Goal: Find specific page/section: Find specific page/section

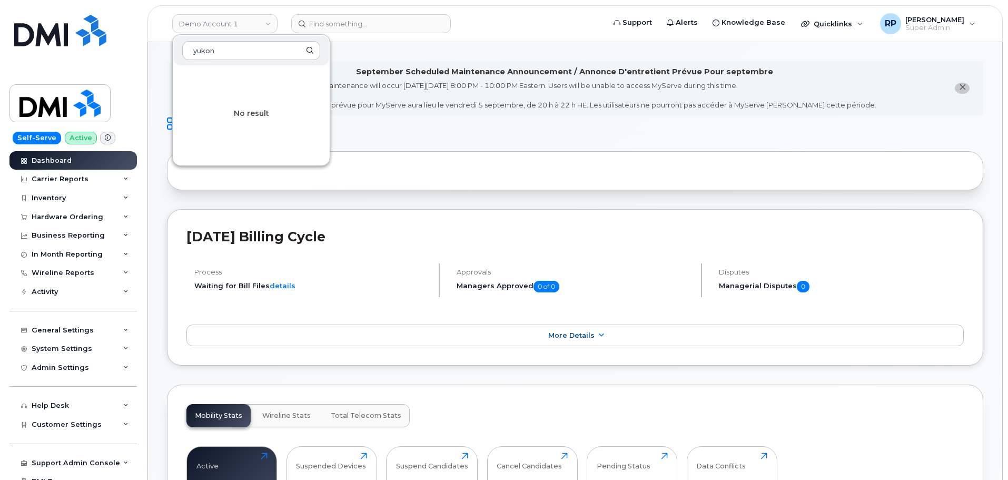
scroll to position [263, 0]
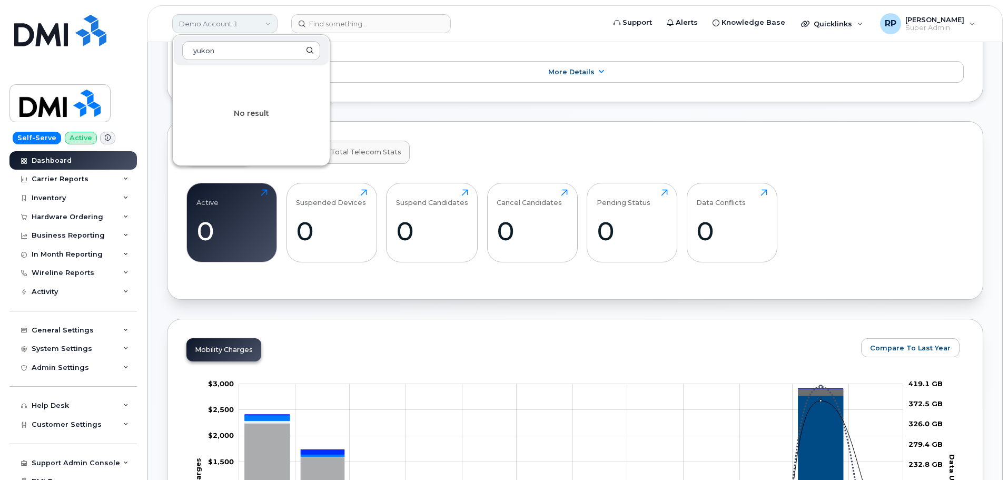
click at [234, 24] on link "Demo Account 1" at bounding box center [224, 23] width 105 height 19
type input "y"
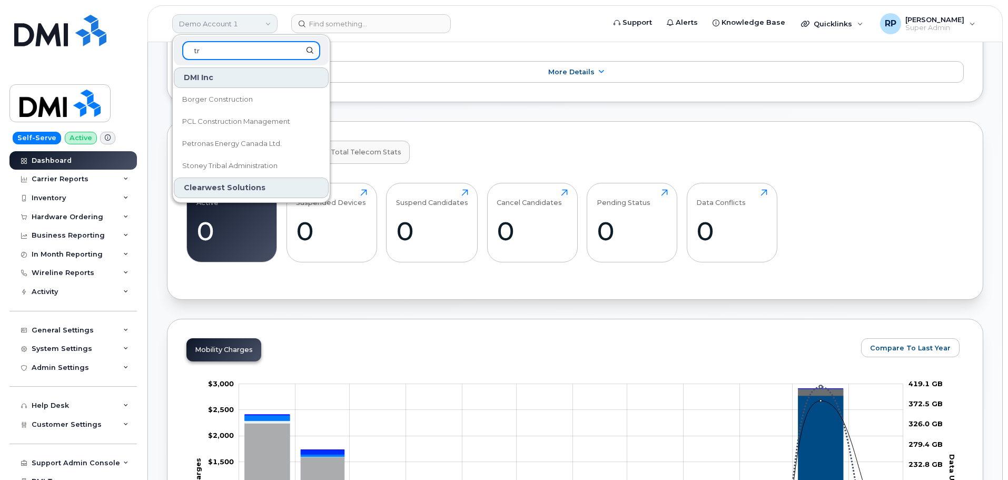
type input "t"
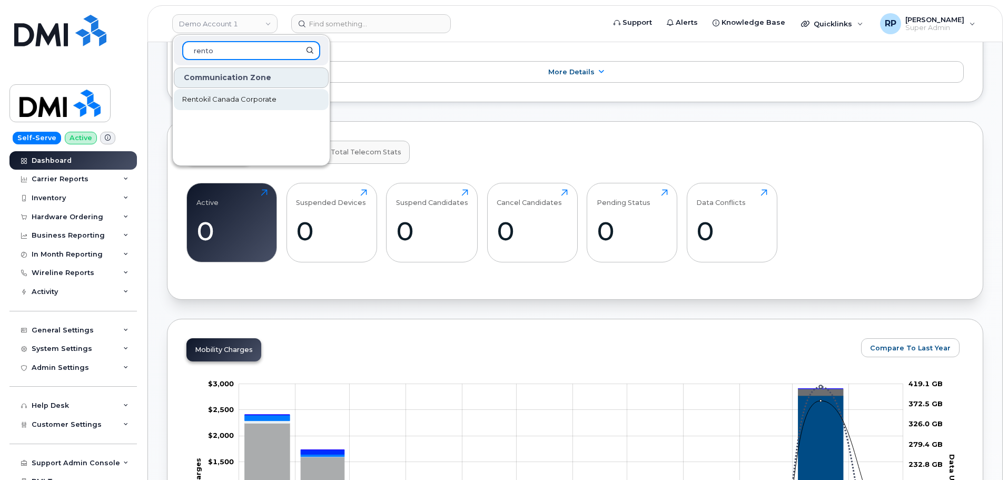
type input "rento"
click at [222, 101] on span "Rentokil Canada Corporate" at bounding box center [229, 99] width 94 height 11
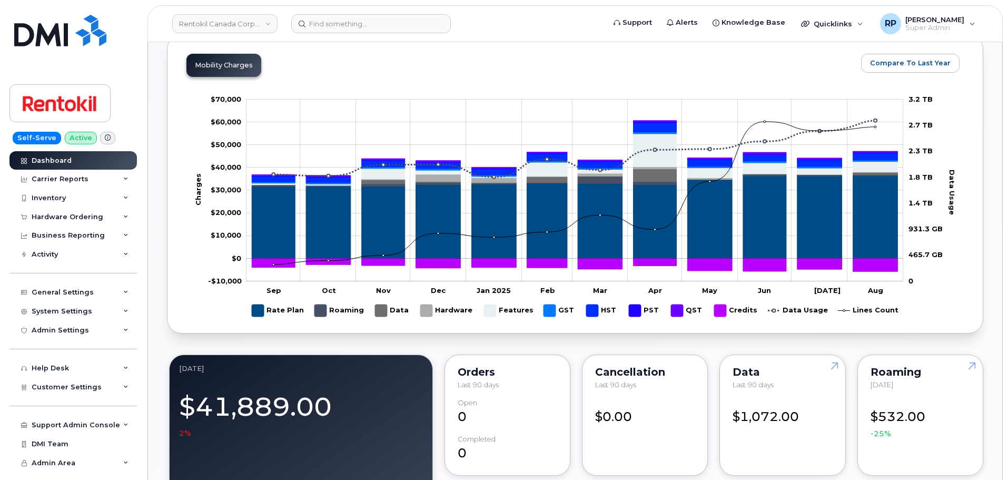
scroll to position [702, 0]
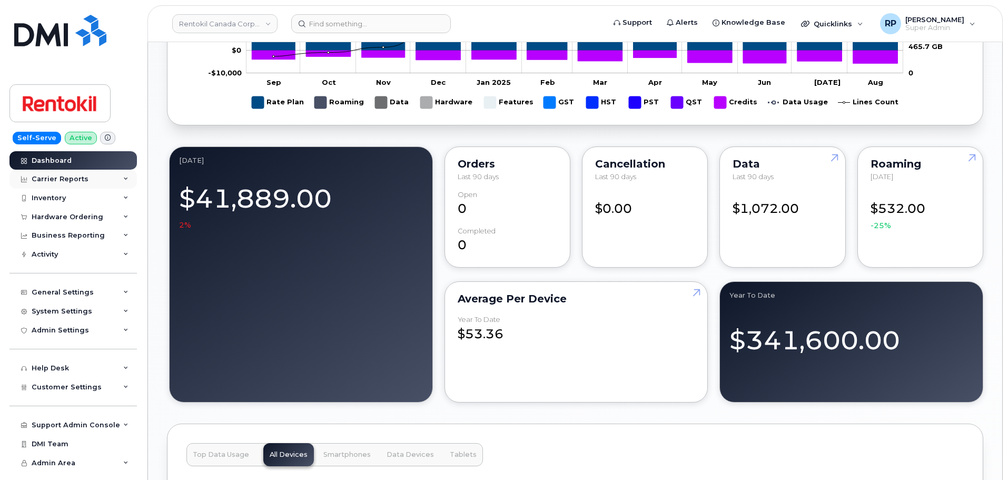
click at [69, 181] on div "Carrier Reports" at bounding box center [60, 179] width 57 height 8
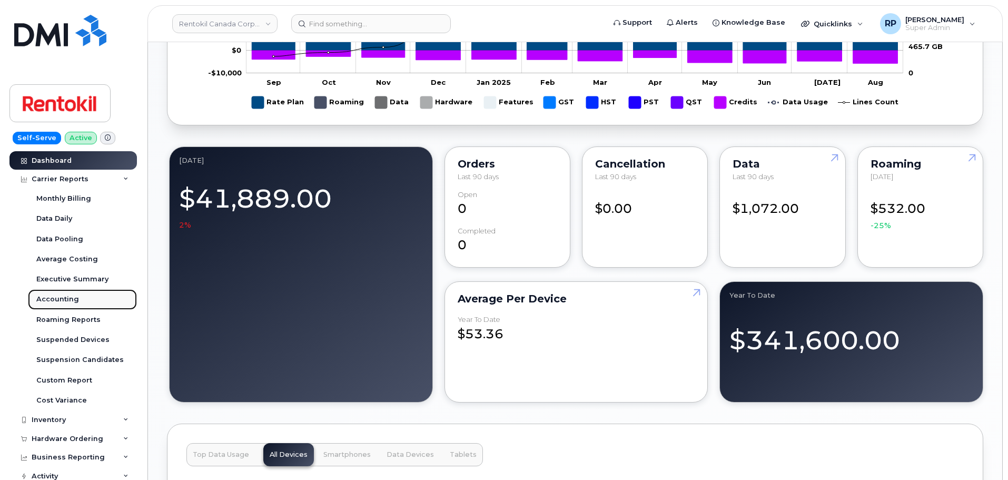
click at [63, 301] on div "Accounting" at bounding box center [57, 298] width 43 height 9
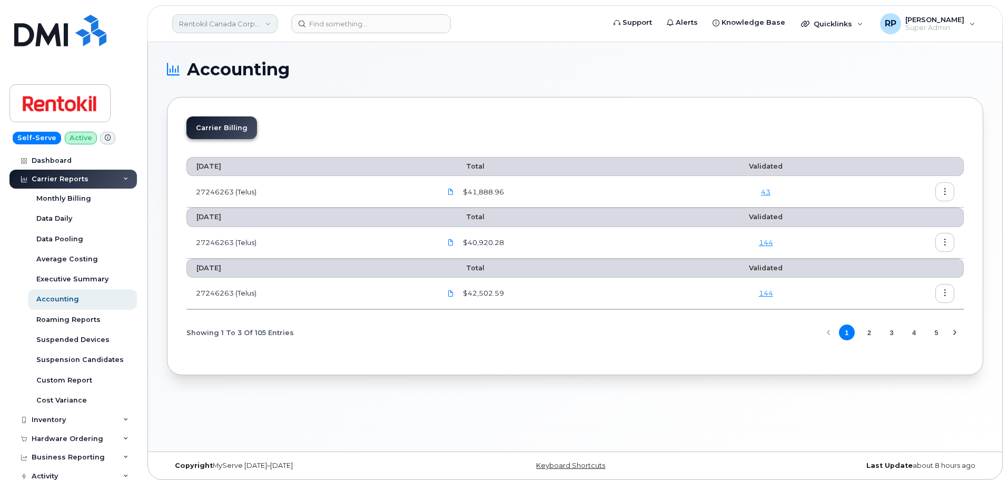
click at [235, 18] on link "Rentokil Canada Corporate" at bounding box center [224, 23] width 105 height 19
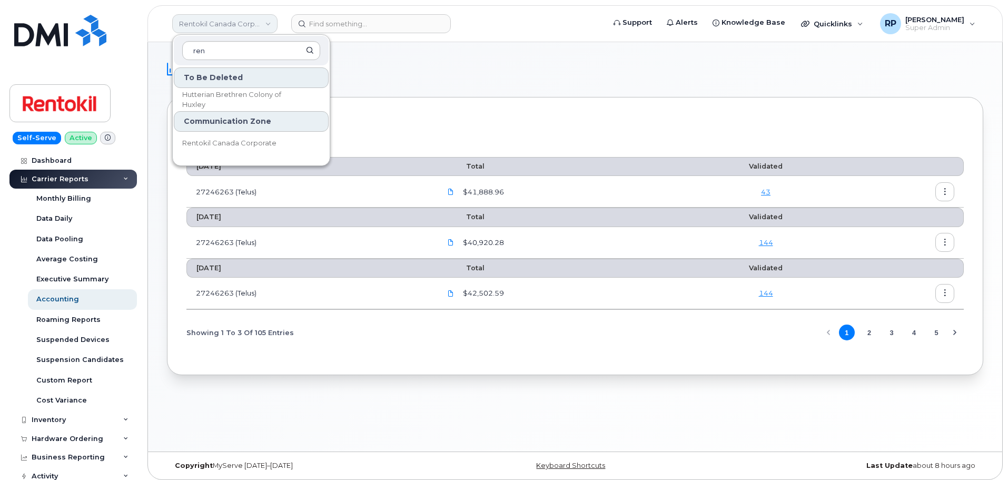
type input "rent"
